Goal: Obtain resource: Download file/media

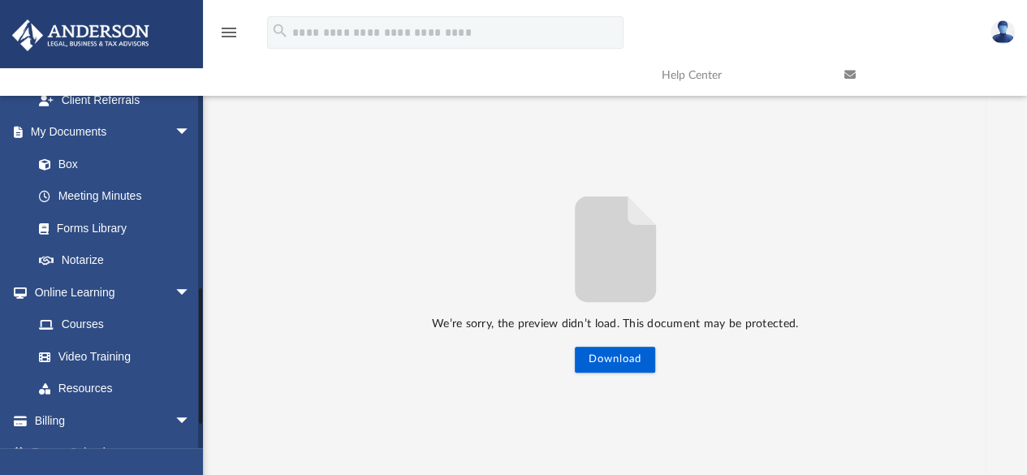
scroll to position [531, 0]
click at [80, 158] on link "Box" at bounding box center [119, 162] width 192 height 32
click at [70, 159] on link "Box" at bounding box center [119, 162] width 192 height 32
click at [52, 162] on span at bounding box center [53, 163] width 11 height 11
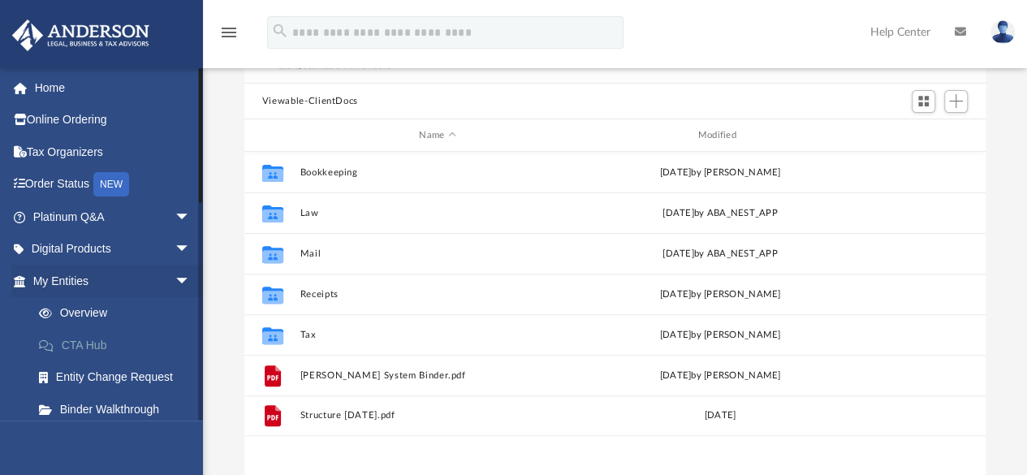
scroll to position [357, 729]
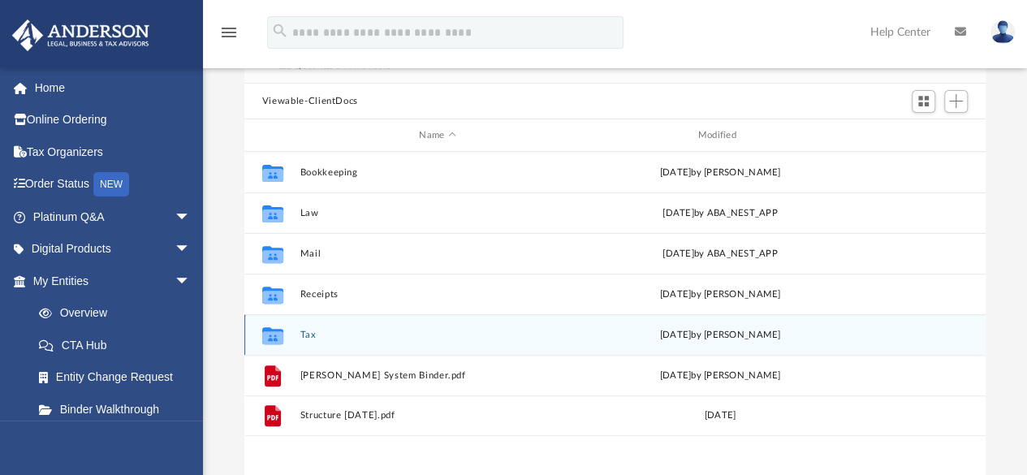
click at [310, 333] on button "Tax" at bounding box center [437, 335] width 275 height 11
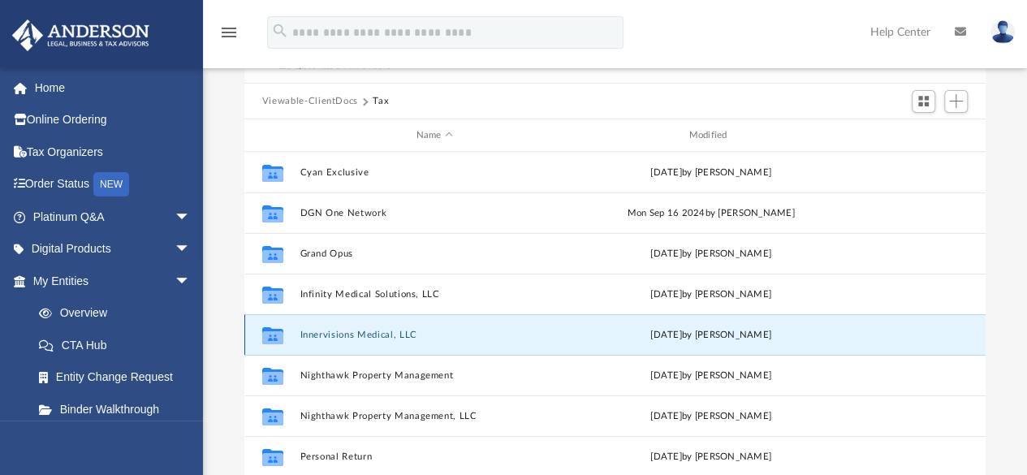
click at [310, 334] on button "Innervisions Medical, LLC" at bounding box center [435, 335] width 270 height 11
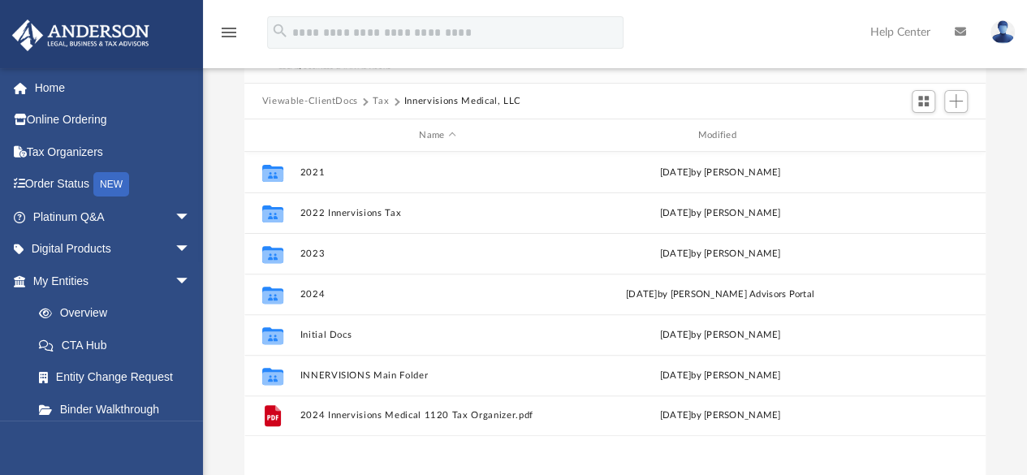
click at [314, 93] on div "Viewable-ClientDocs Tax Innervisions Medical, LLC" at bounding box center [615, 102] width 742 height 36
click at [377, 103] on button "Tax" at bounding box center [381, 101] width 16 height 15
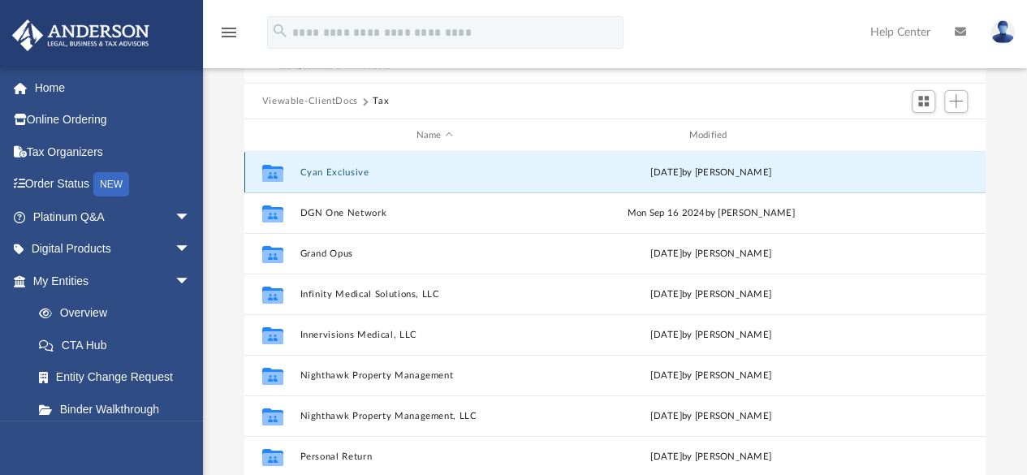
click at [357, 175] on button "Cyan Exclusive" at bounding box center [435, 172] width 270 height 11
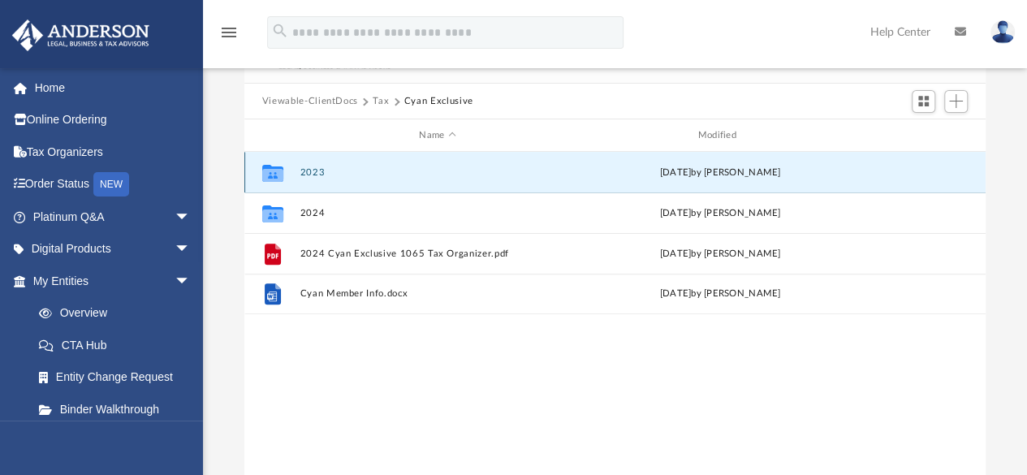
click at [357, 175] on button "2023" at bounding box center [437, 172] width 275 height 11
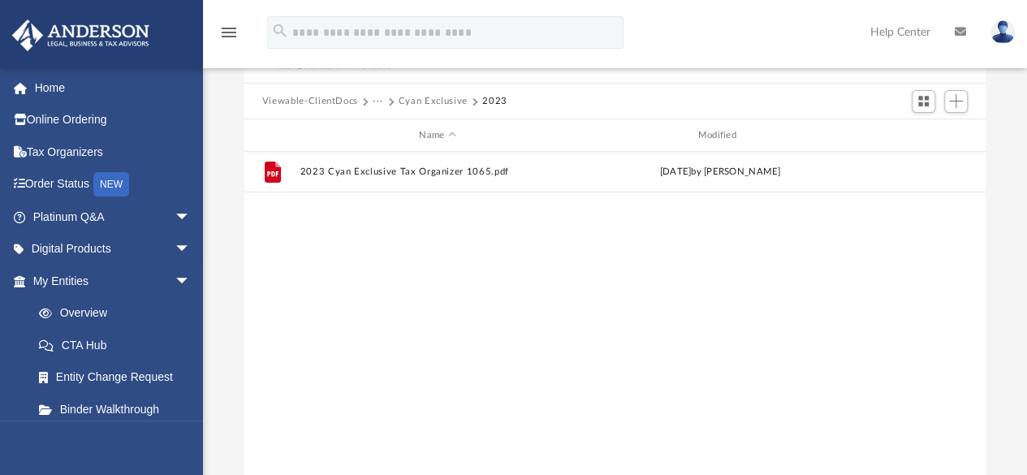
click at [425, 100] on button "Cyan Exclusive" at bounding box center [433, 101] width 69 height 15
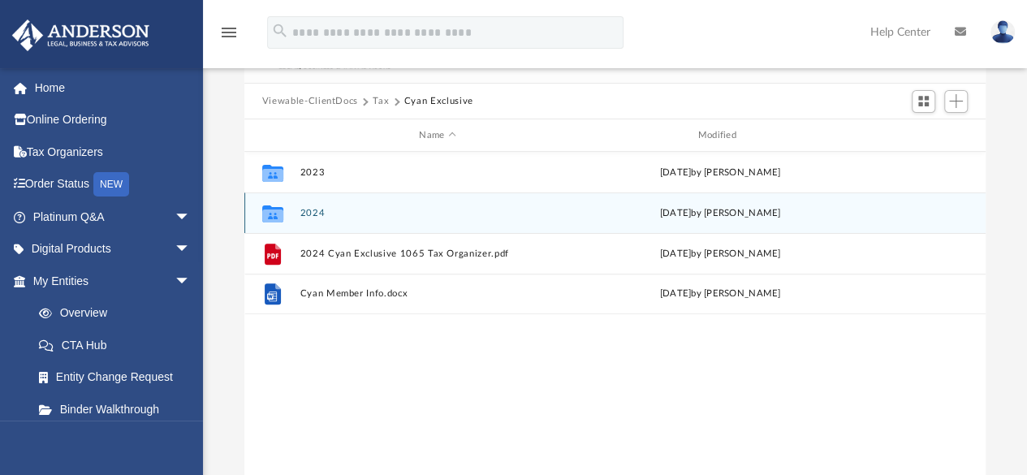
click at [353, 218] on div "Collaborated Folder 2024 [DATE] by [PERSON_NAME]" at bounding box center [615, 212] width 742 height 41
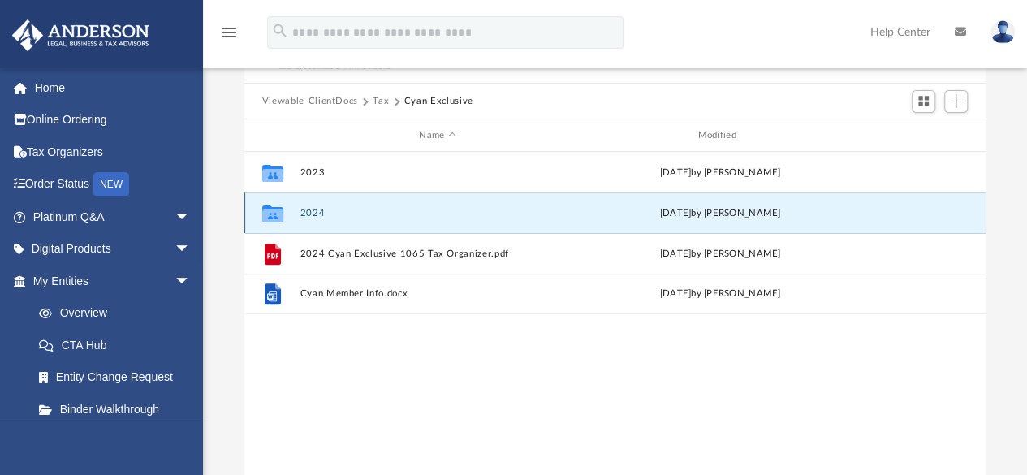
click at [302, 211] on button "2024" at bounding box center [437, 213] width 275 height 11
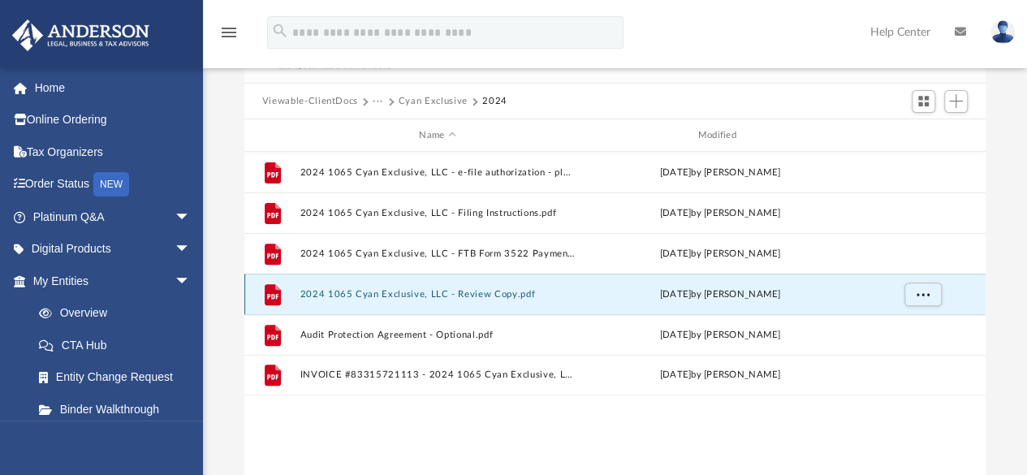
click at [482, 289] on button "2024 1065 Cyan Exclusive, LLC - Review Copy.pdf" at bounding box center [437, 294] width 275 height 11
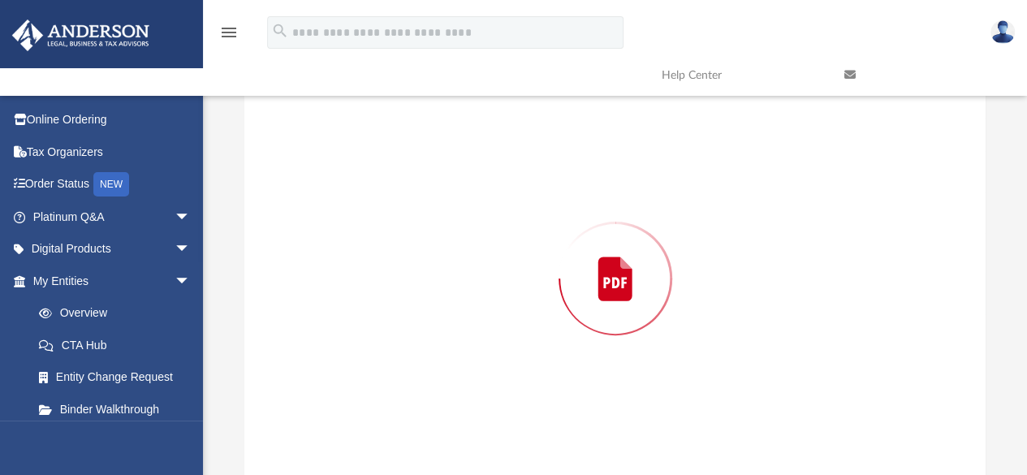
scroll to position [163, 0]
click at [482, 288] on div "Preview" at bounding box center [615, 265] width 742 height 419
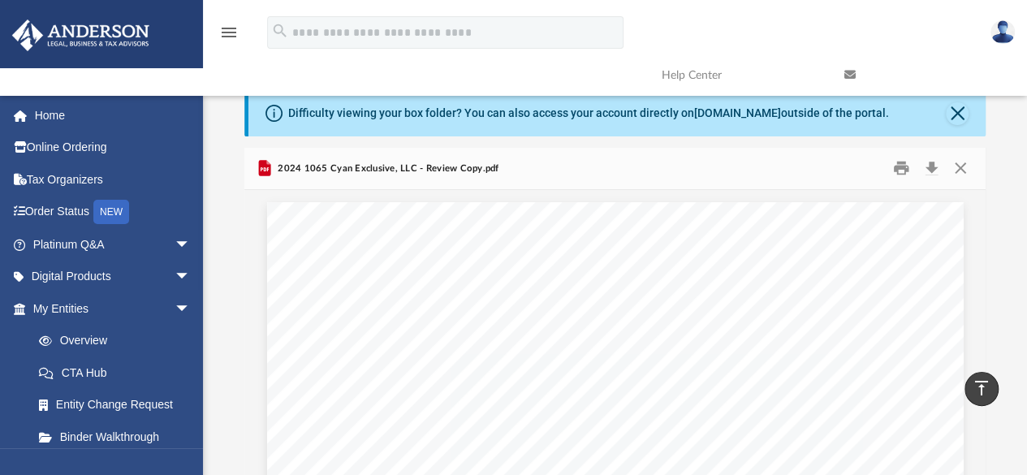
scroll to position [33, 0]
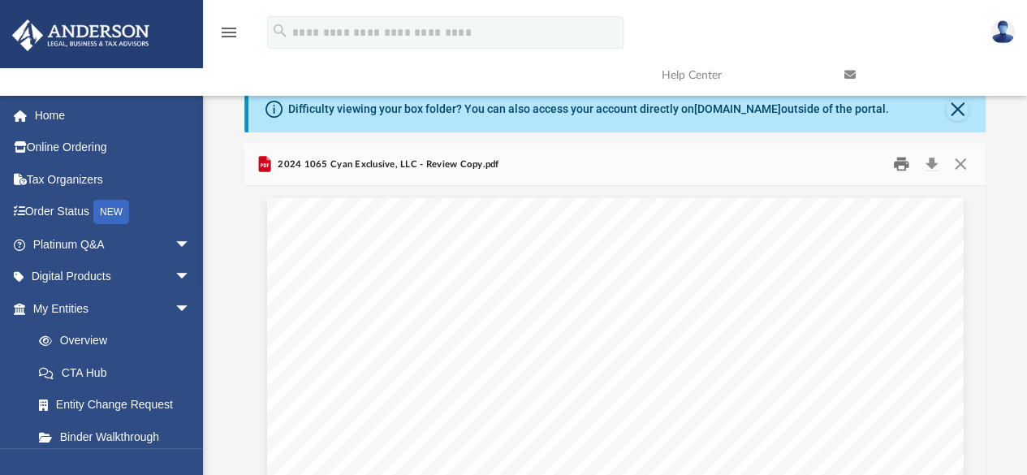
click at [906, 158] on button "Print" at bounding box center [901, 164] width 32 height 25
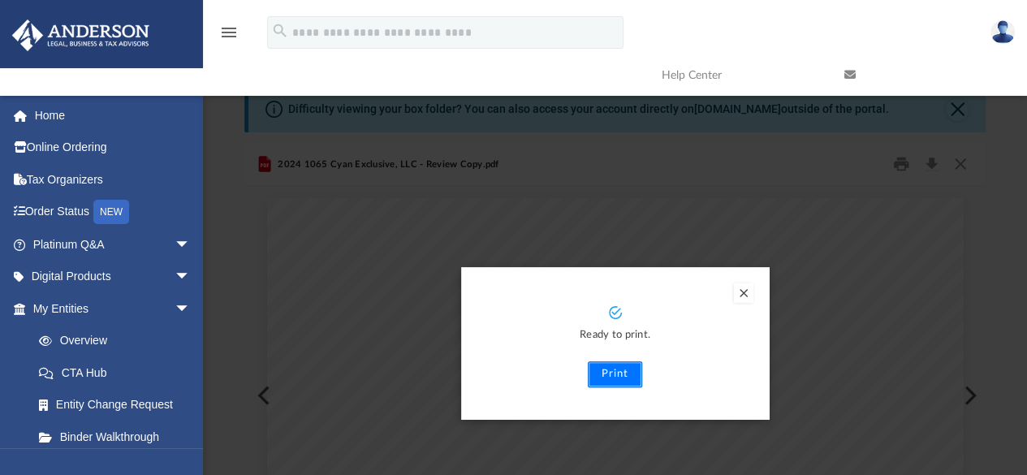
click at [625, 378] on button "Print" at bounding box center [615, 374] width 54 height 26
